Goal: Task Accomplishment & Management: Manage account settings

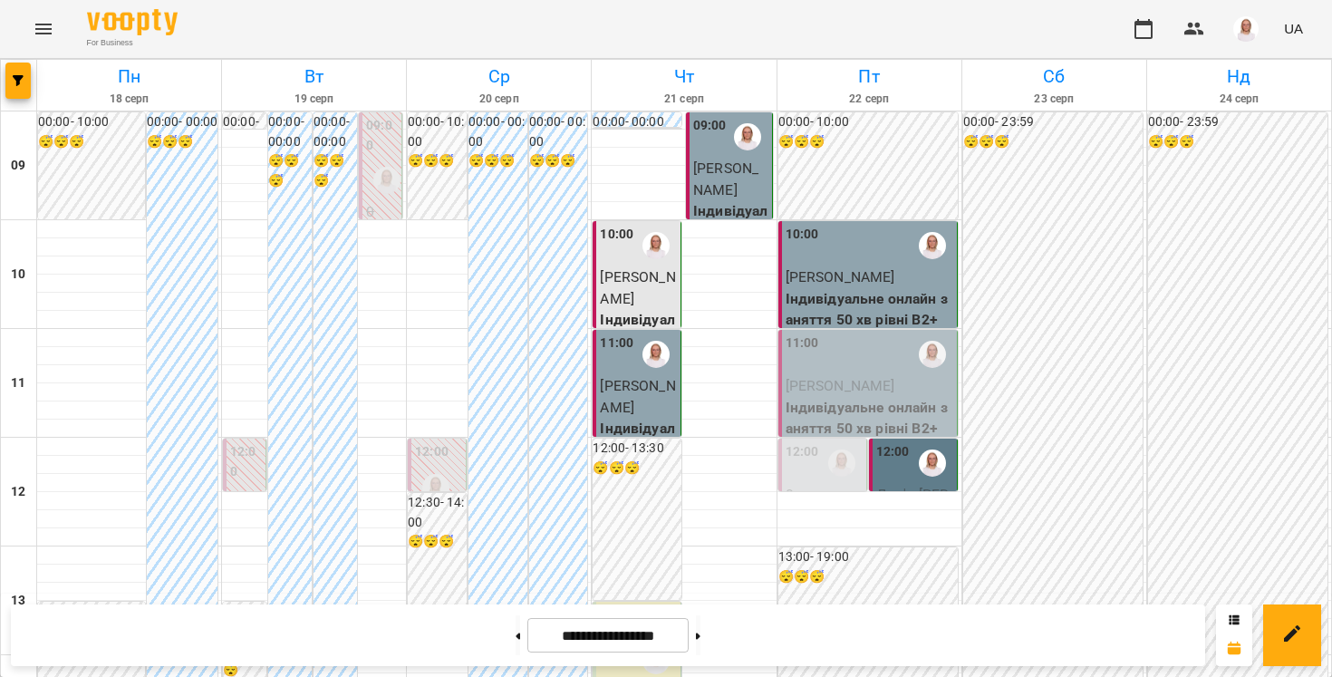
click at [816, 385] on span "[PERSON_NAME]" at bounding box center [840, 385] width 110 height 17
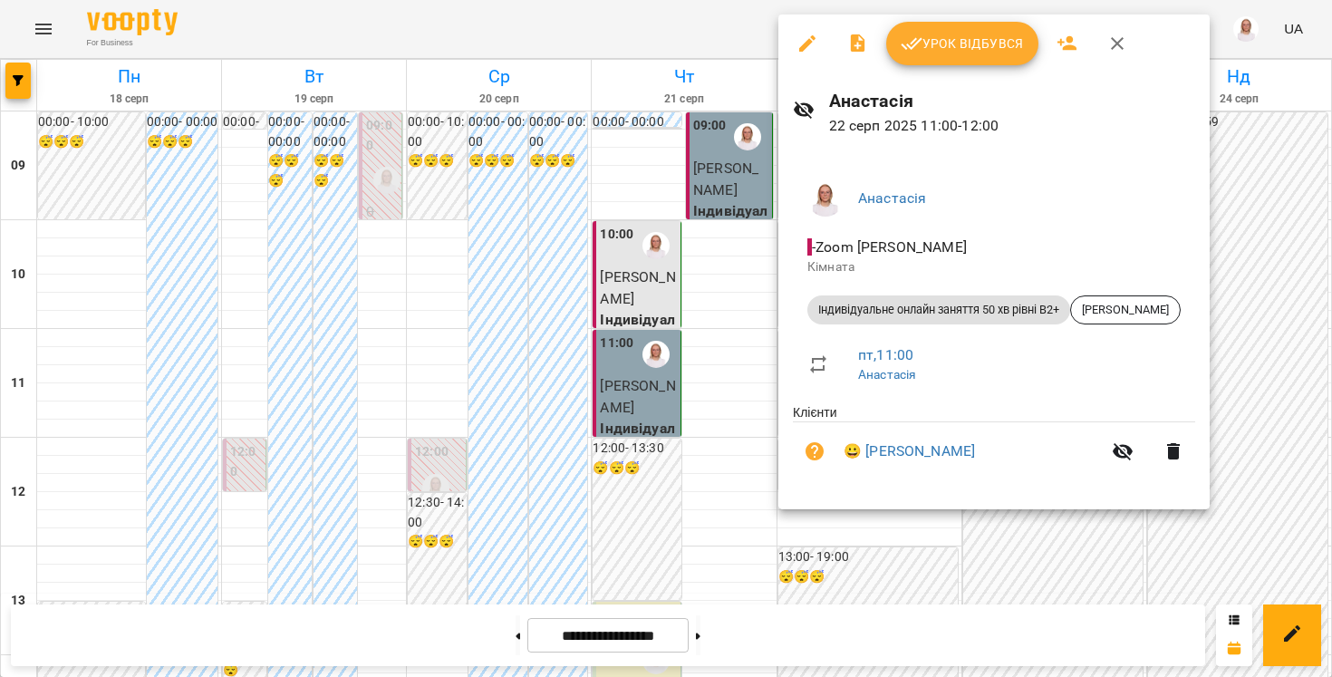
click at [904, 71] on div "Урок відбувся" at bounding box center [993, 43] width 431 height 58
click at [904, 61] on button "Урок відбувся" at bounding box center [962, 43] width 152 height 43
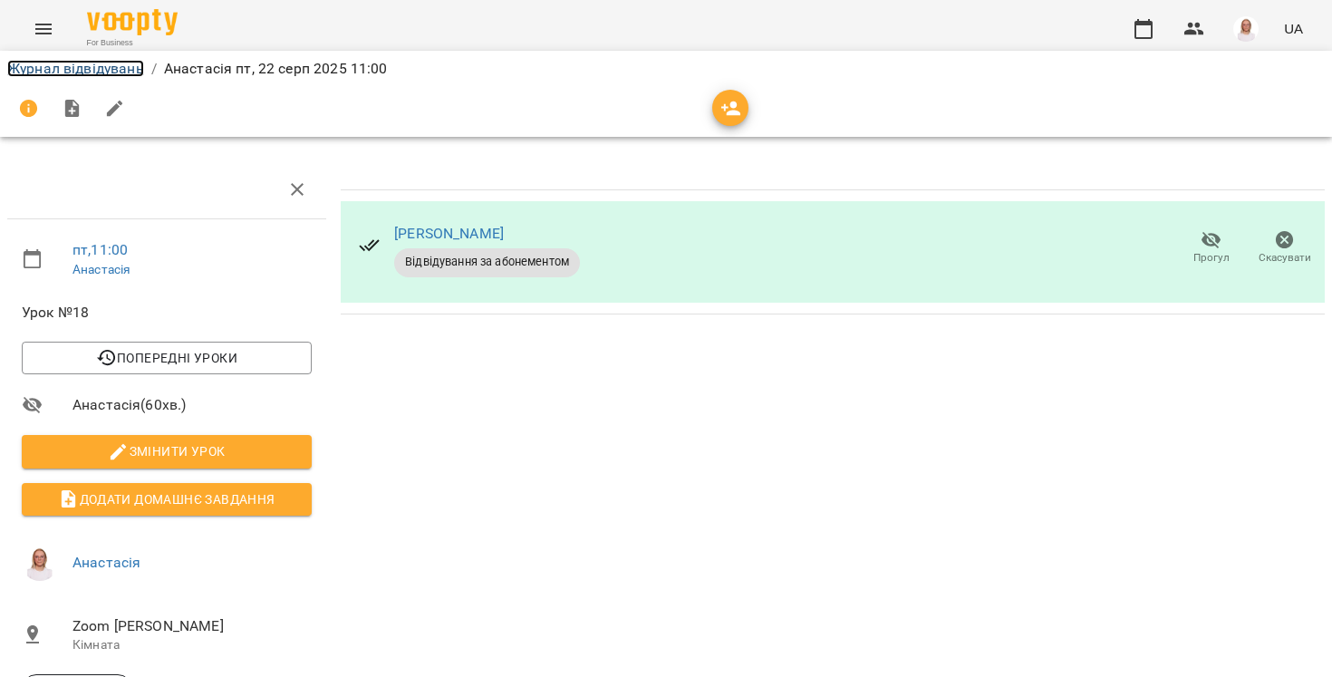
click at [127, 67] on link "Журнал відвідувань" at bounding box center [75, 68] width 137 height 17
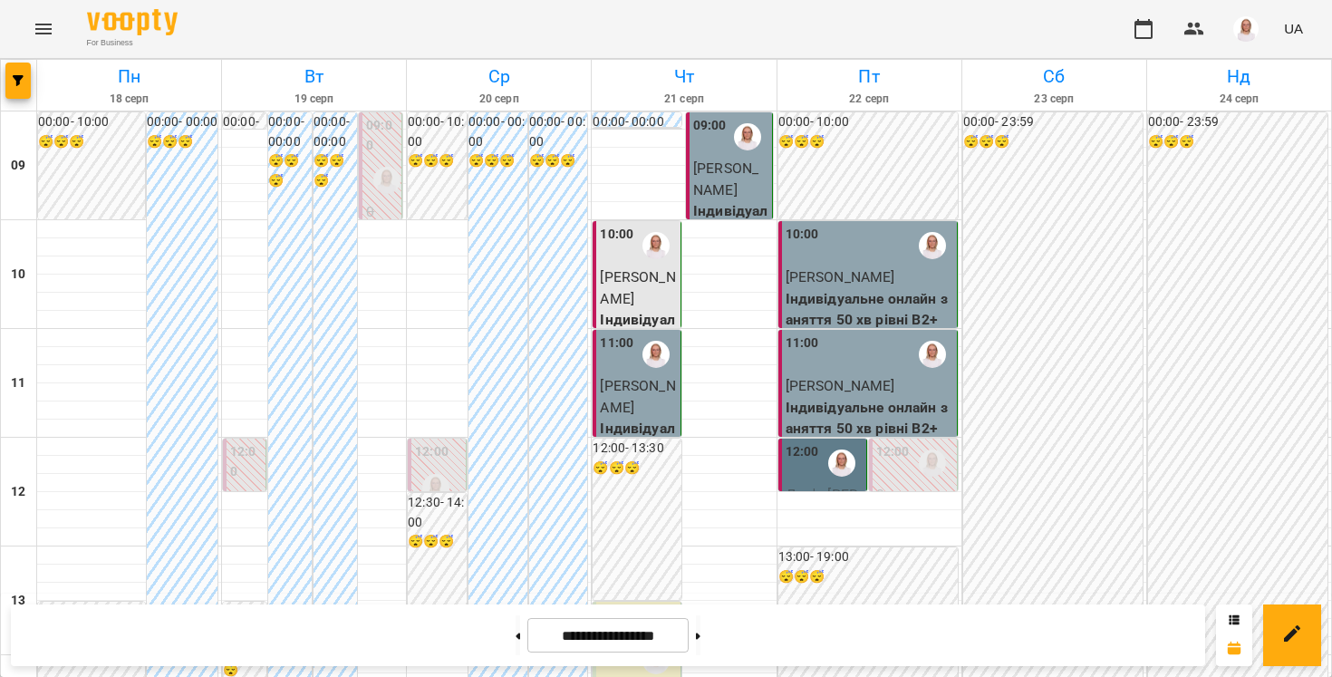
click at [816, 465] on div "12:00" at bounding box center [802, 463] width 34 height 42
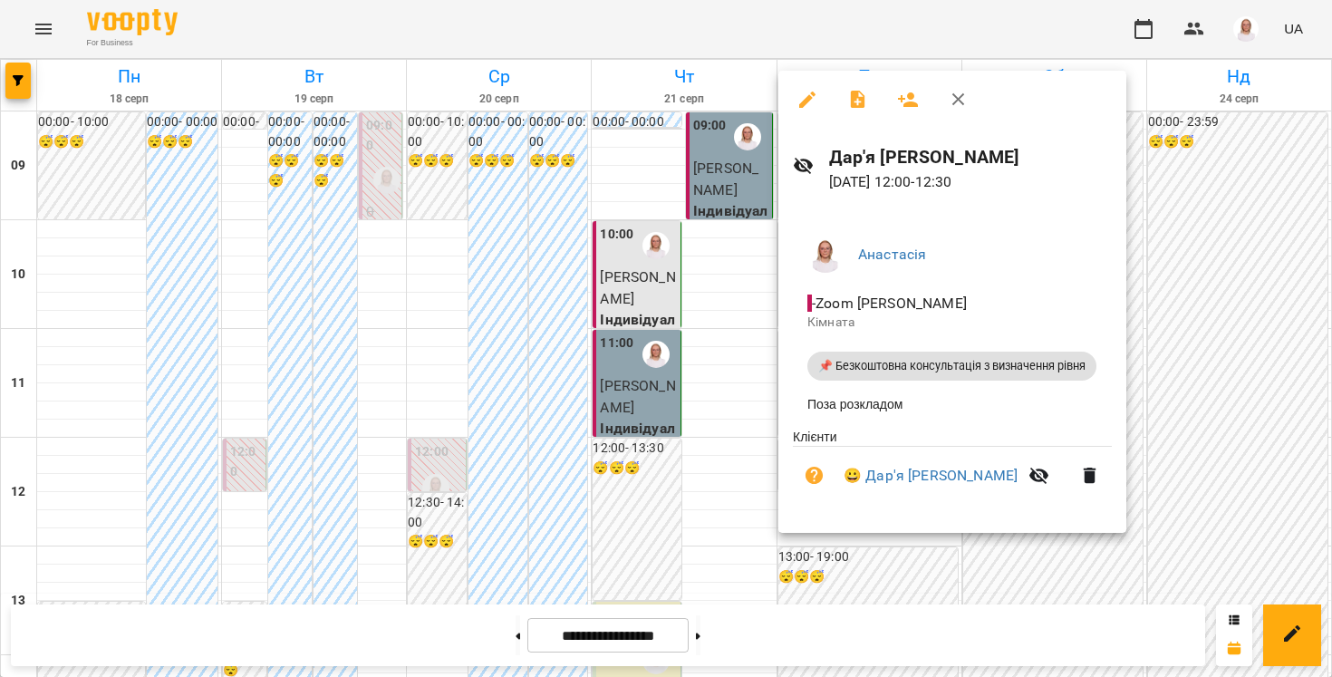
click at [463, 22] on div at bounding box center [666, 338] width 1332 height 677
